Goal: Task Accomplishment & Management: Use online tool/utility

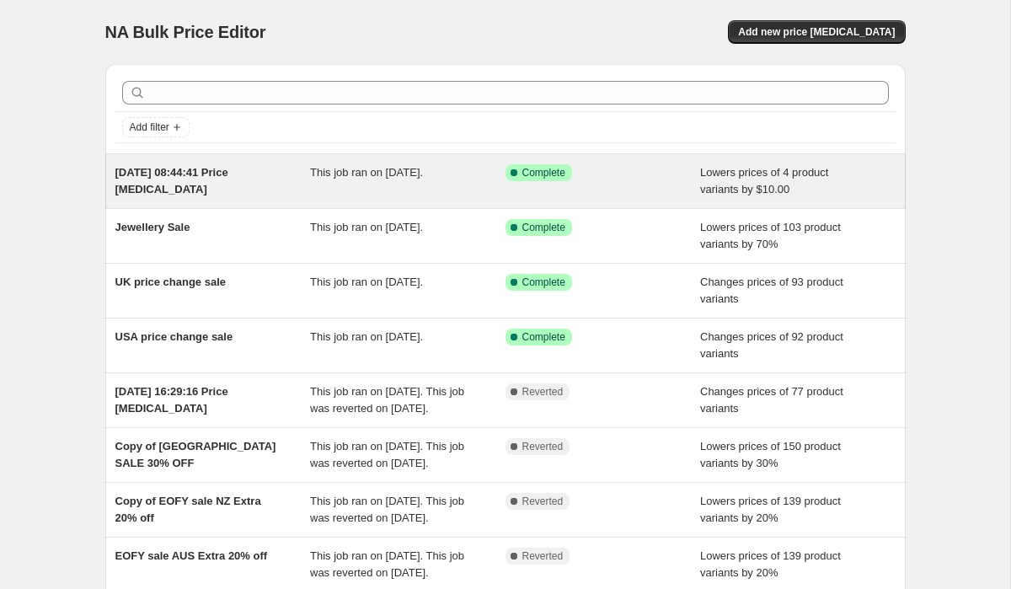
click at [497, 190] on div "This job ran on [DATE]." at bounding box center [407, 181] width 195 height 34
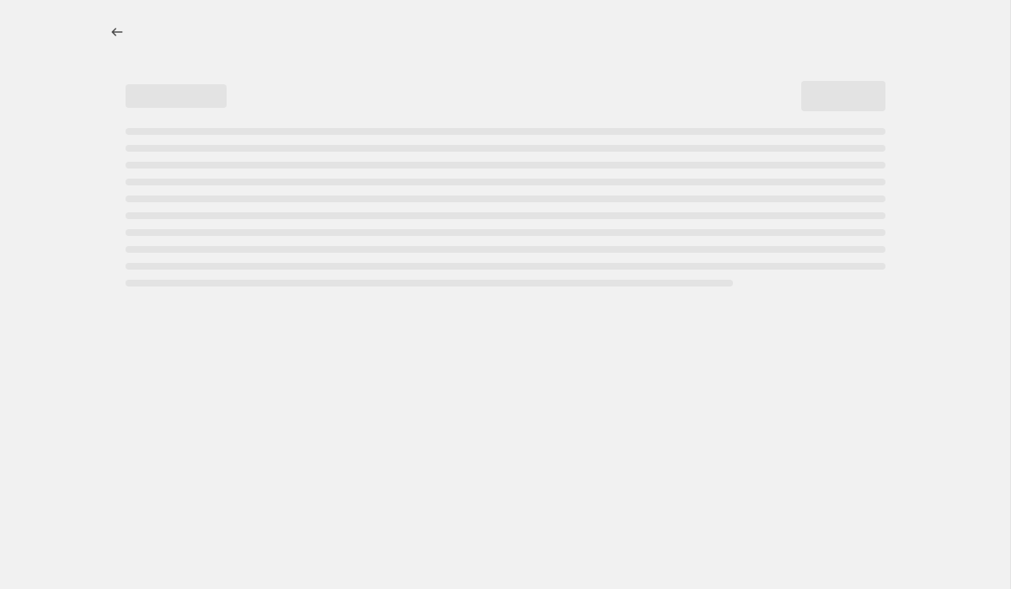
select select "by"
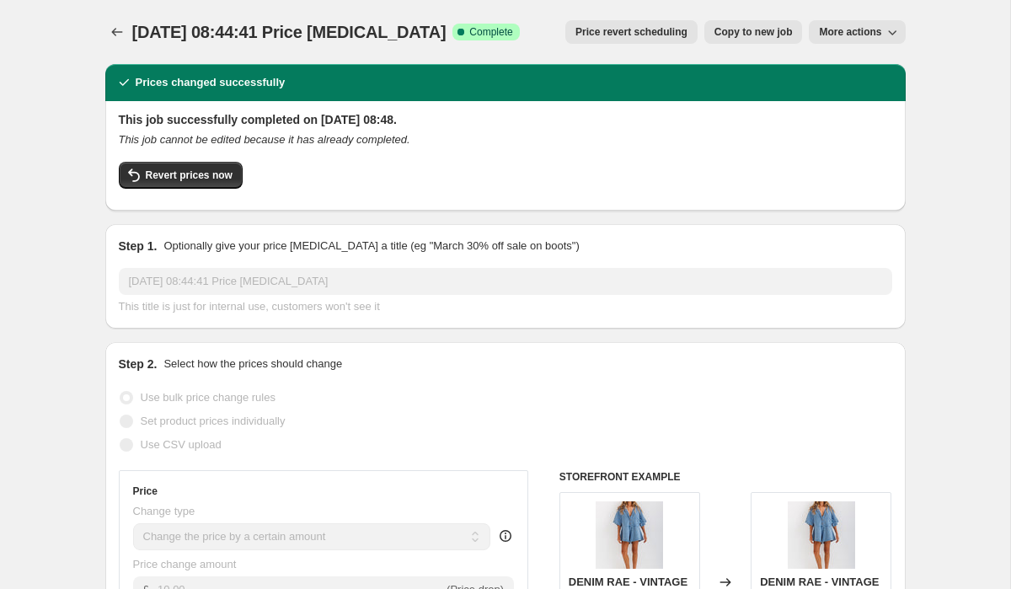
click at [131, 29] on div at bounding box center [118, 32] width 27 height 24
click at [118, 31] on icon "Price change jobs" at bounding box center [117, 32] width 17 height 17
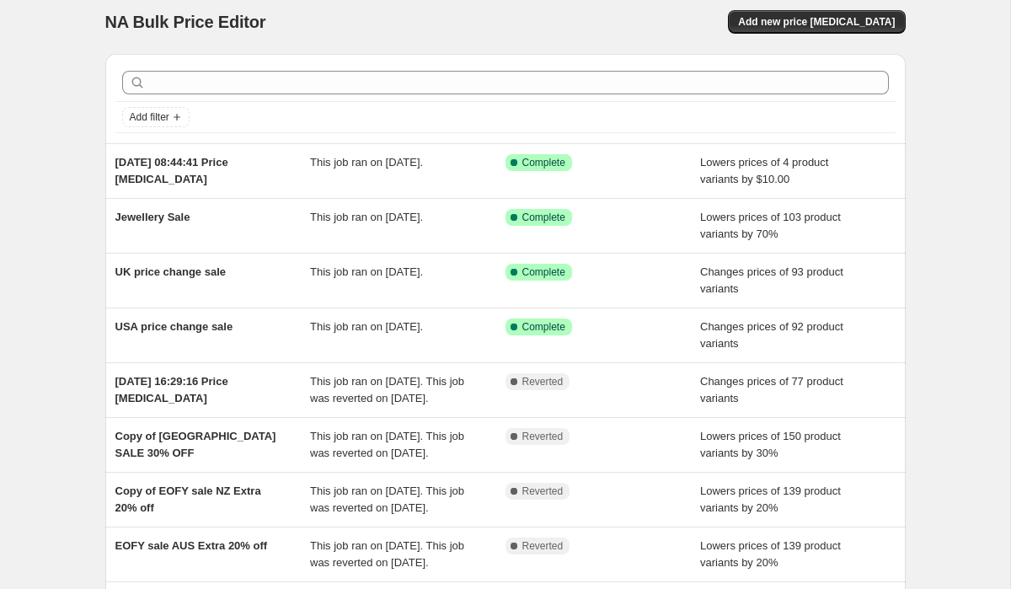
scroll to position [15, 0]
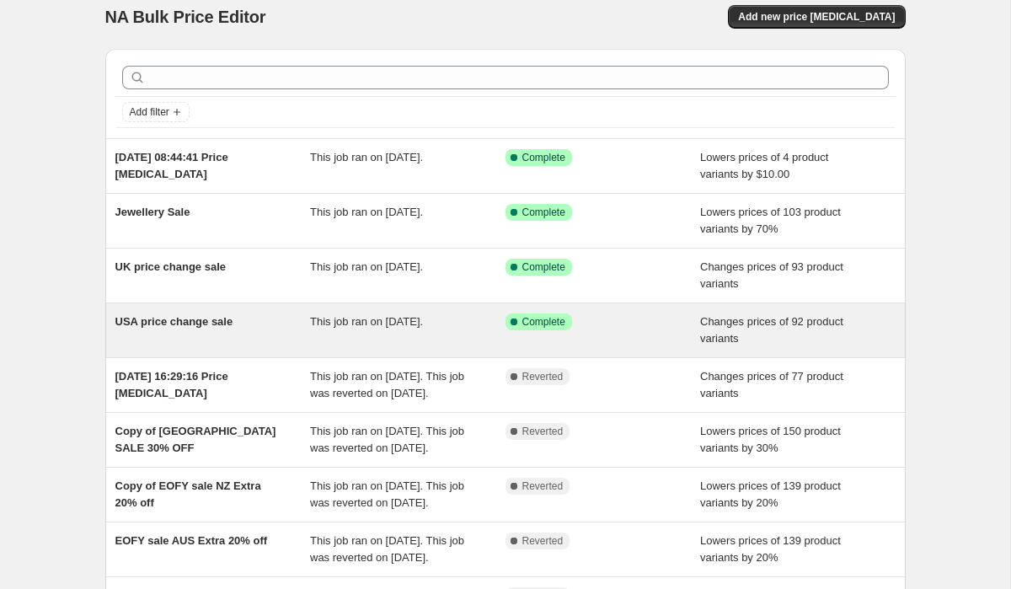
click at [647, 337] on div "Success Complete Complete" at bounding box center [603, 330] width 195 height 34
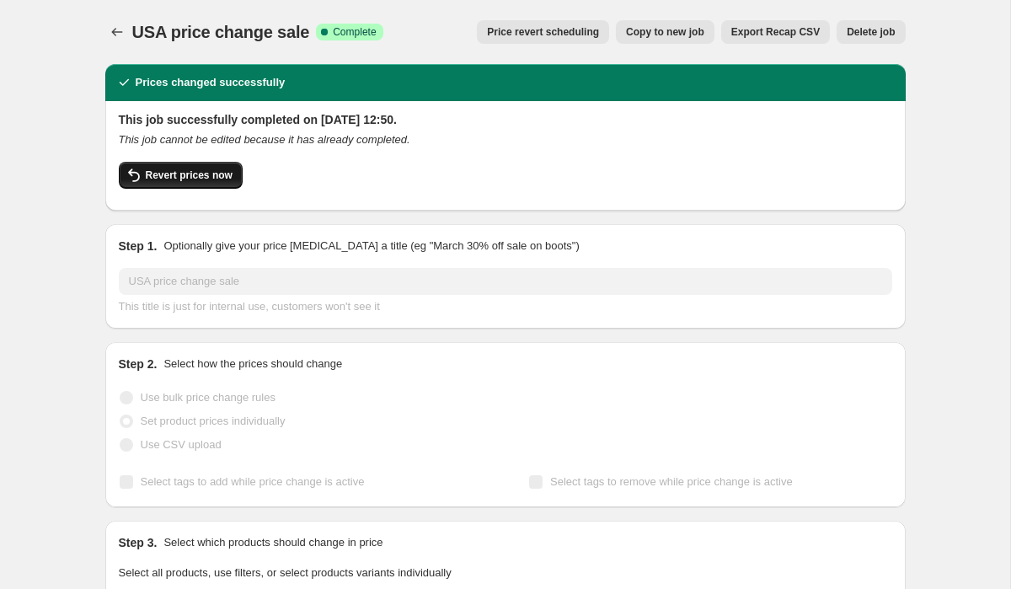
click at [201, 172] on span "Revert prices now" at bounding box center [189, 175] width 87 height 13
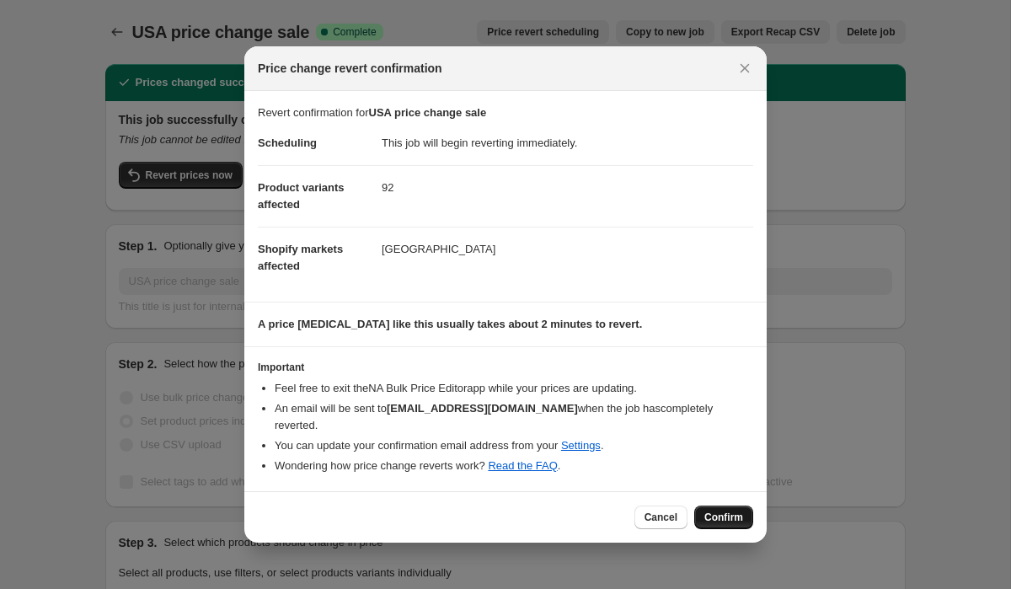
click at [737, 511] on span "Confirm" at bounding box center [723, 517] width 39 height 13
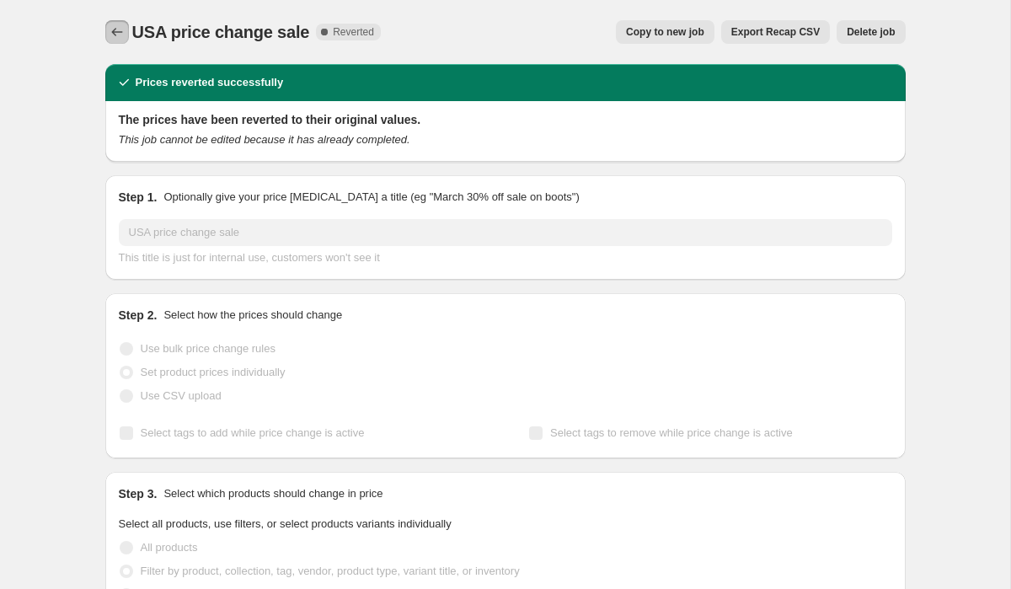
click at [115, 31] on icon "Price change jobs" at bounding box center [117, 32] width 17 height 17
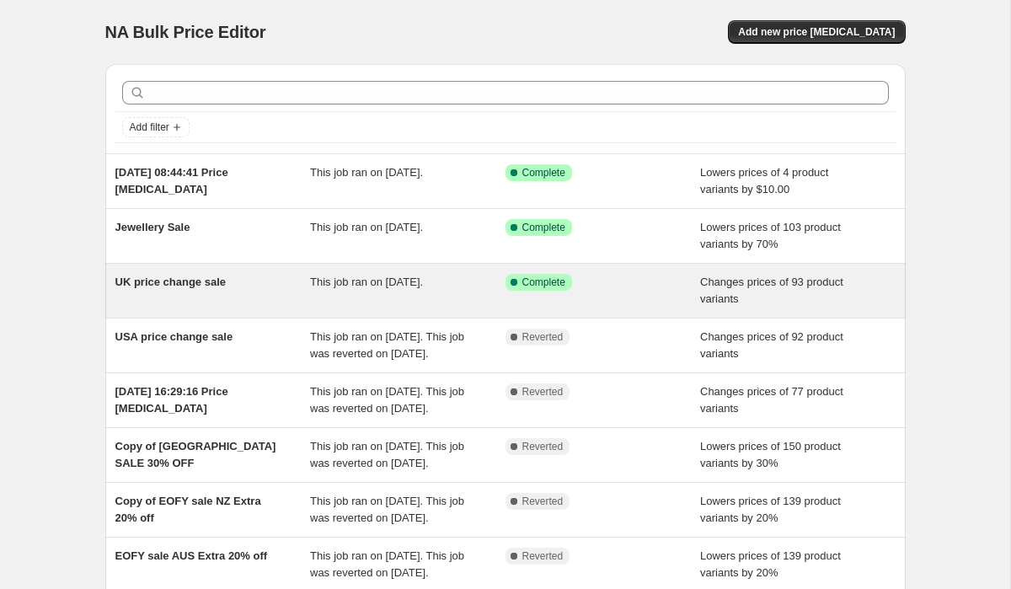
click at [623, 285] on div "Success Complete Complete" at bounding box center [591, 282] width 170 height 17
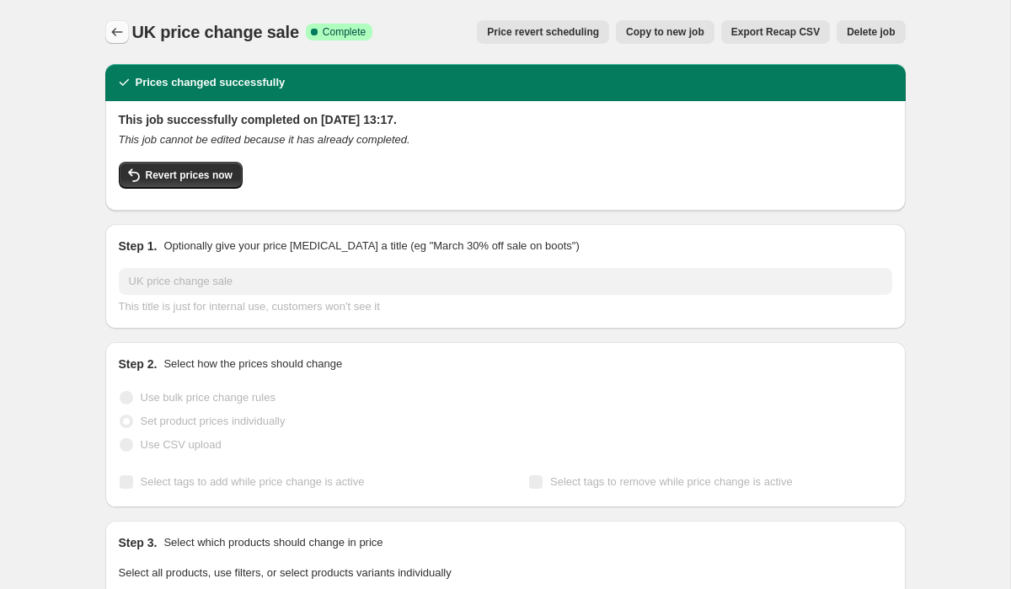
click at [120, 34] on icon "Price change jobs" at bounding box center [117, 32] width 17 height 17
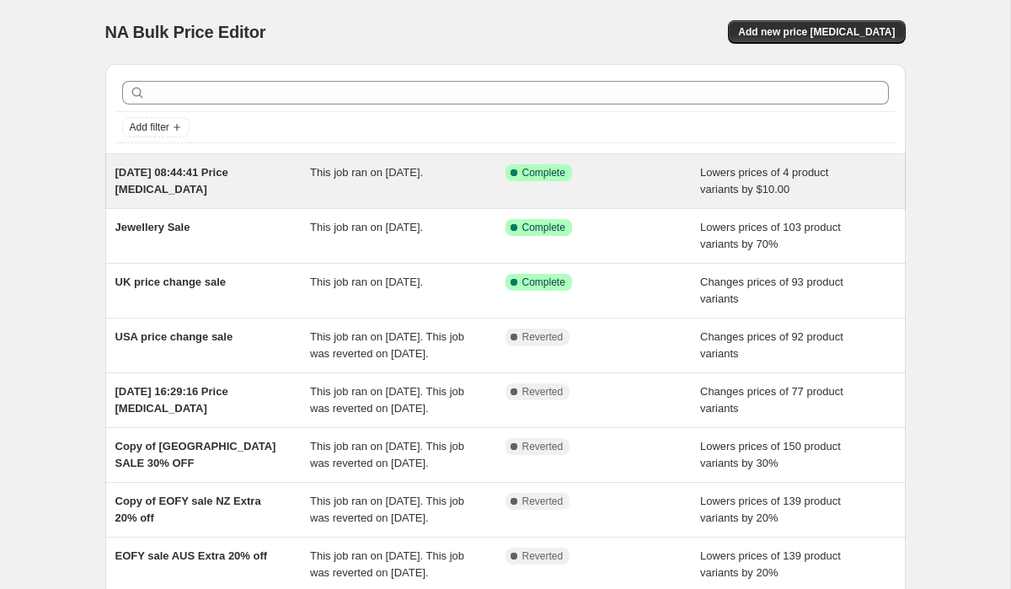
click at [661, 185] on div "Success Complete Complete" at bounding box center [603, 181] width 195 height 34
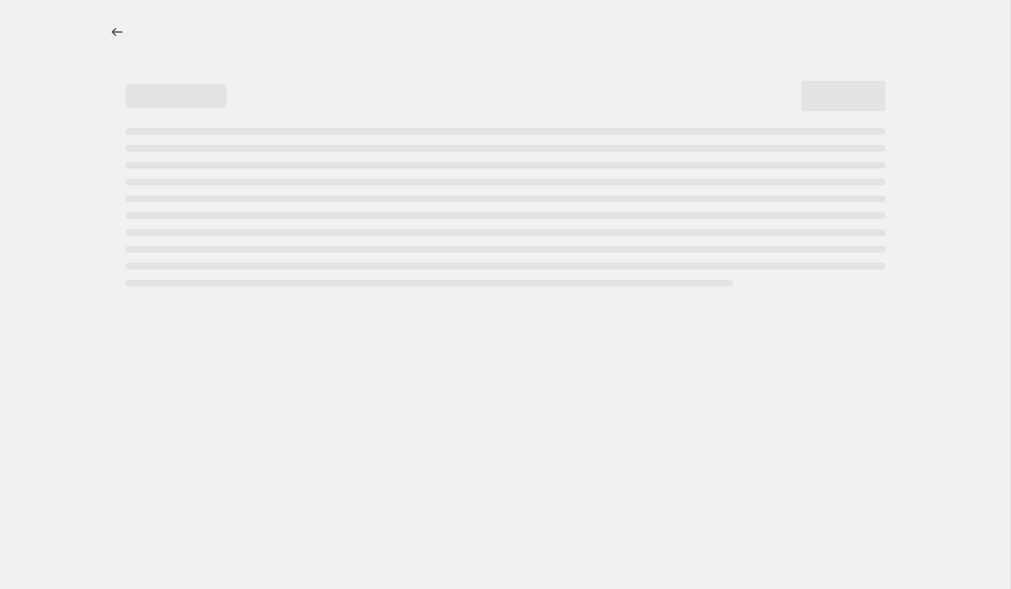
select select "by"
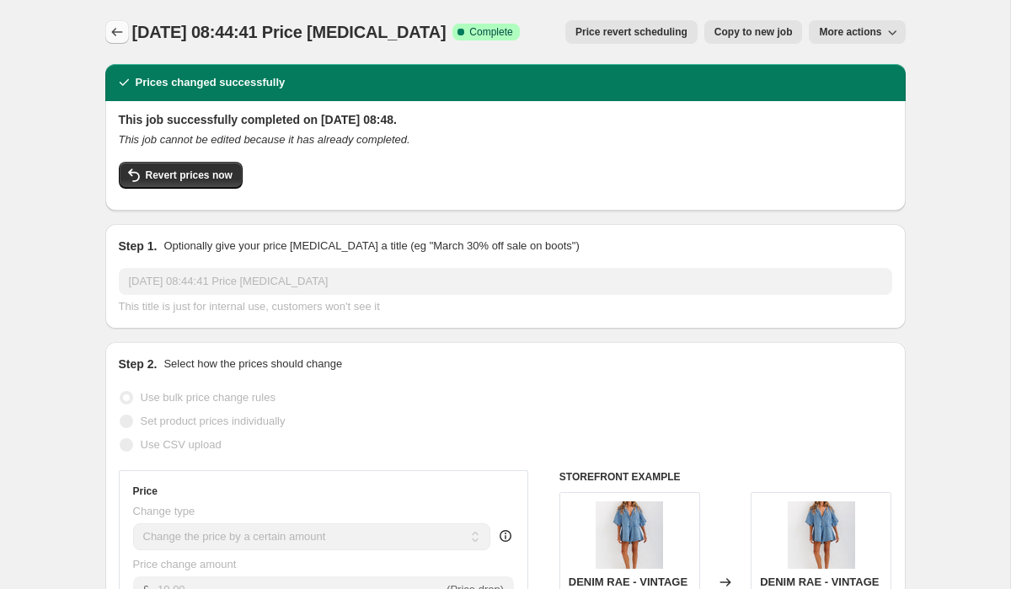
click at [114, 33] on icon "Price change jobs" at bounding box center [117, 32] width 17 height 17
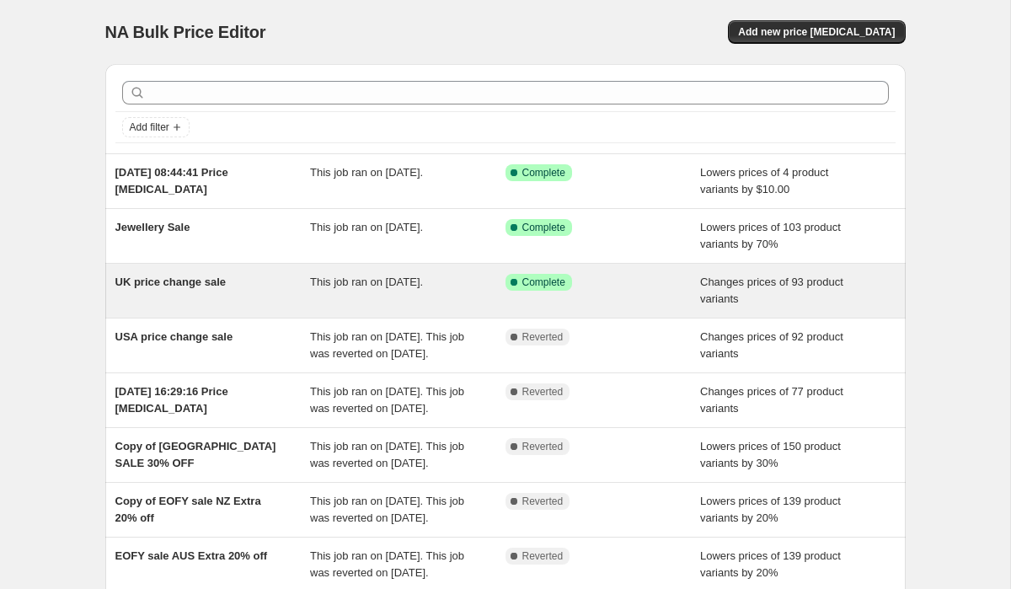
click at [286, 286] on div "UK price change sale" at bounding box center [212, 291] width 195 height 34
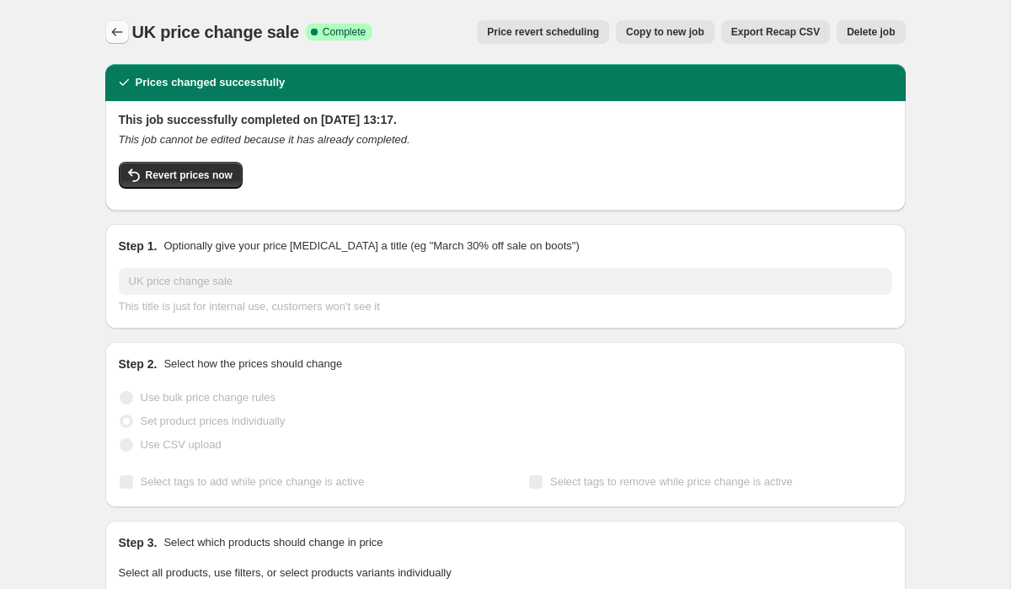
click at [115, 39] on icon "Price change jobs" at bounding box center [117, 32] width 17 height 17
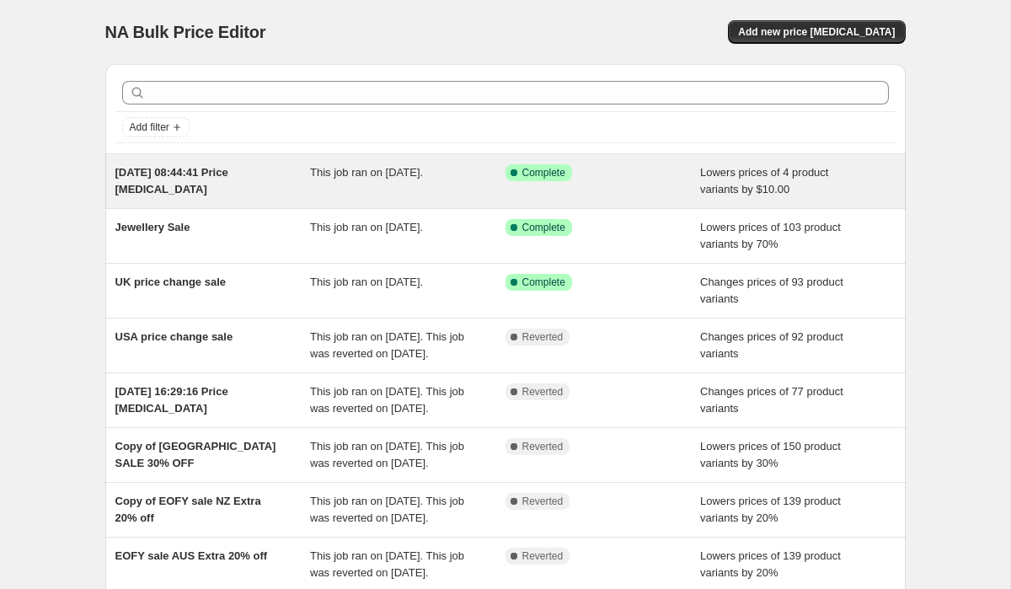
click at [393, 182] on div "This job ran on [DATE]." at bounding box center [407, 181] width 195 height 34
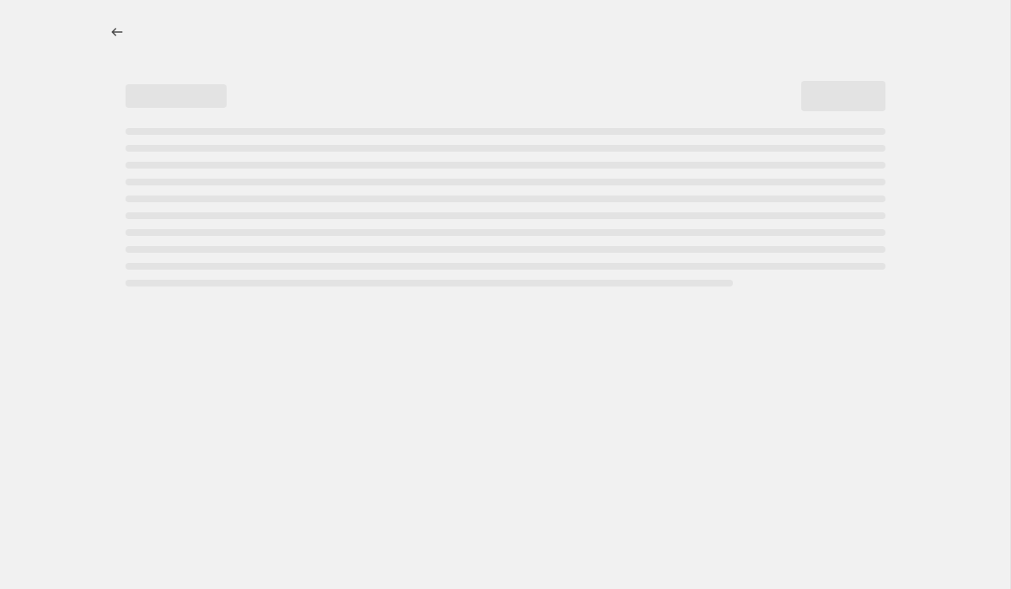
select select "by"
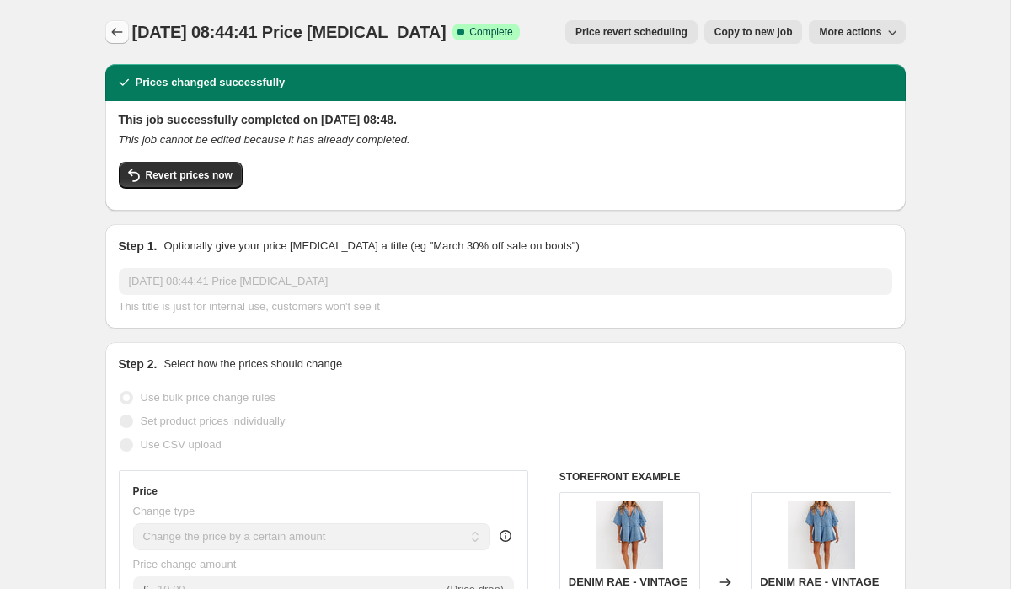
click at [121, 37] on icon "Price change jobs" at bounding box center [117, 32] width 17 height 17
